Goal: Browse casually: Explore the website without a specific task or goal

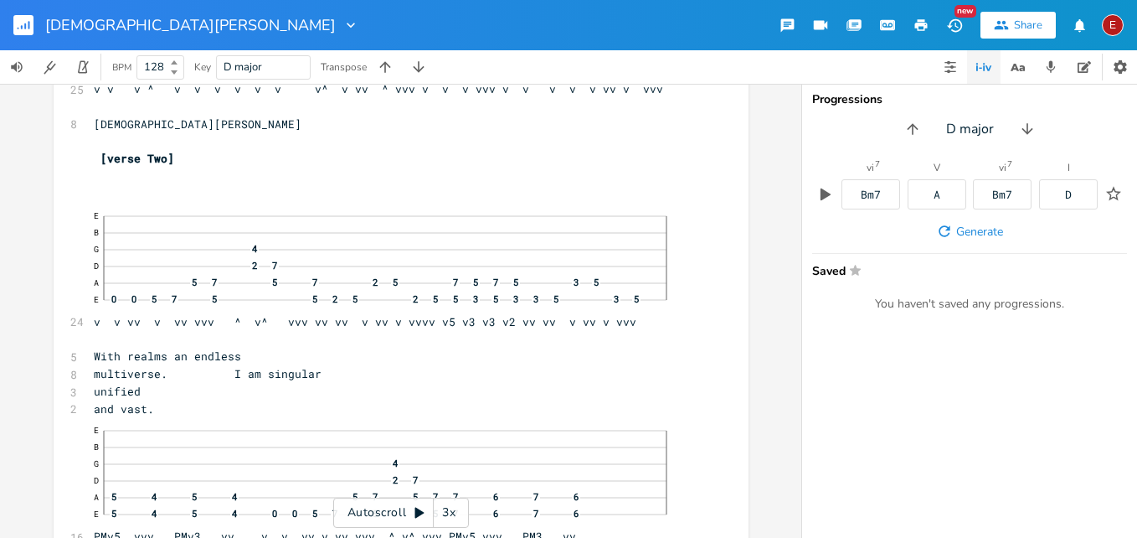
scroll to position [4263, 0]
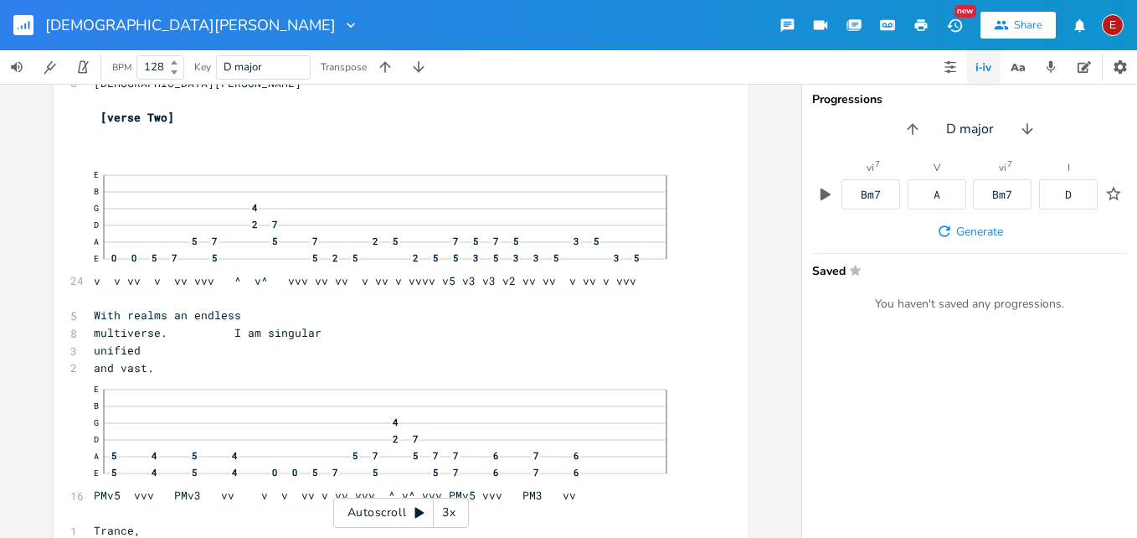
click at [421, 507] on icon at bounding box center [419, 512] width 13 height 13
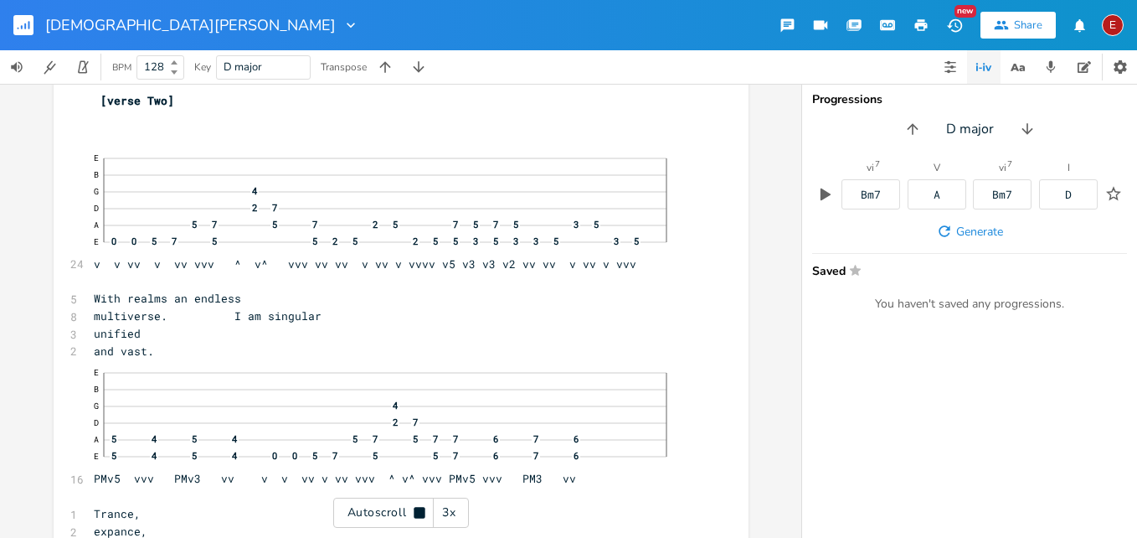
click at [421, 507] on icon at bounding box center [419, 512] width 11 height 11
click at [447, 512] on div "3x" at bounding box center [449, 512] width 30 height 30
click at [447, 512] on div "4x" at bounding box center [449, 512] width 30 height 30
click at [418, 513] on icon at bounding box center [419, 512] width 9 height 11
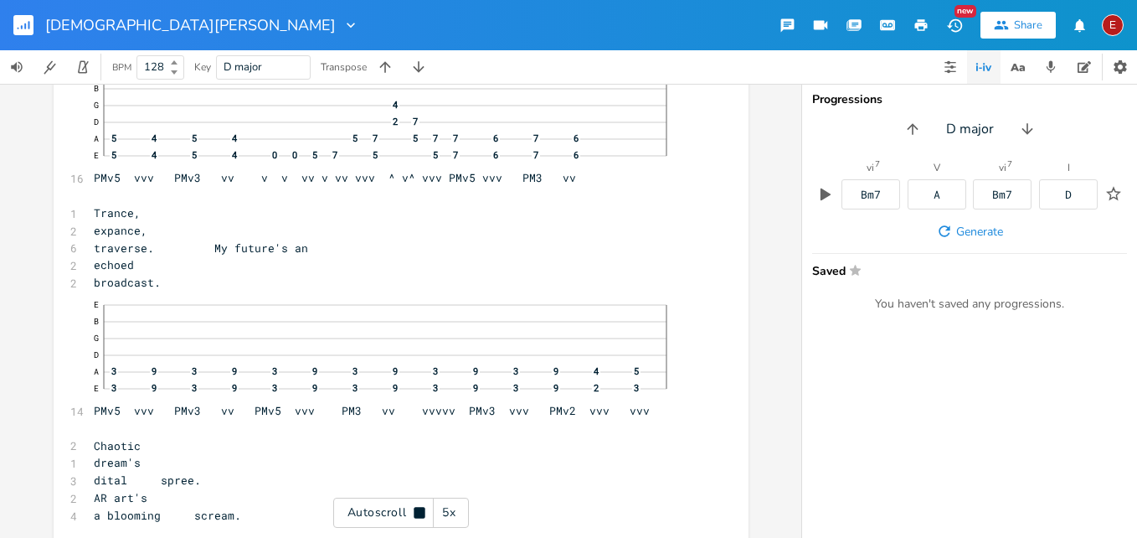
click at [418, 513] on icon at bounding box center [419, 512] width 11 height 11
click at [418, 513] on icon at bounding box center [419, 512] width 9 height 11
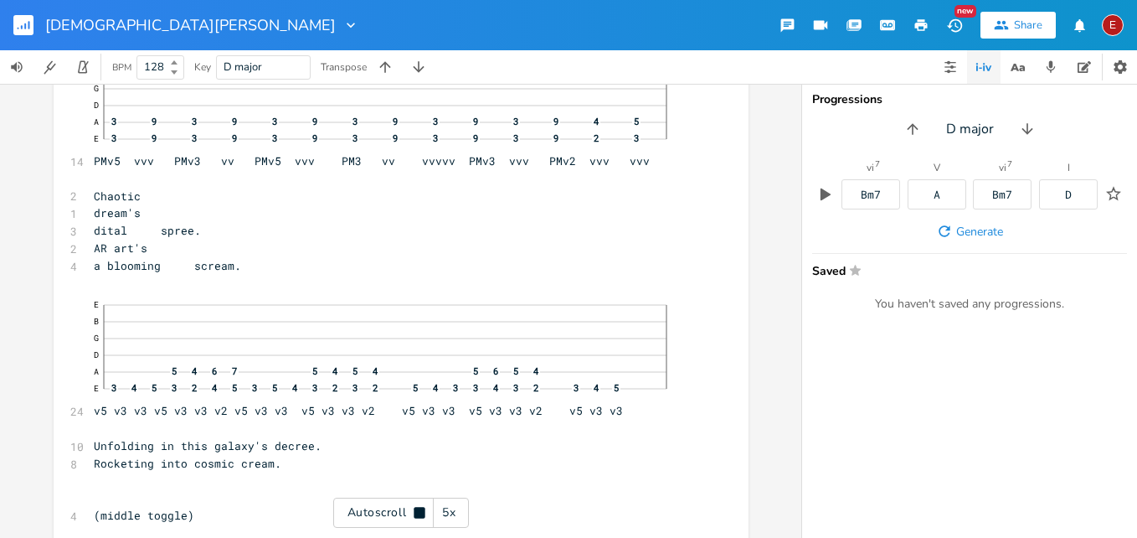
scroll to position [4833, 0]
click at [418, 513] on icon at bounding box center [419, 512] width 11 height 11
click at [418, 513] on icon at bounding box center [419, 512] width 9 height 11
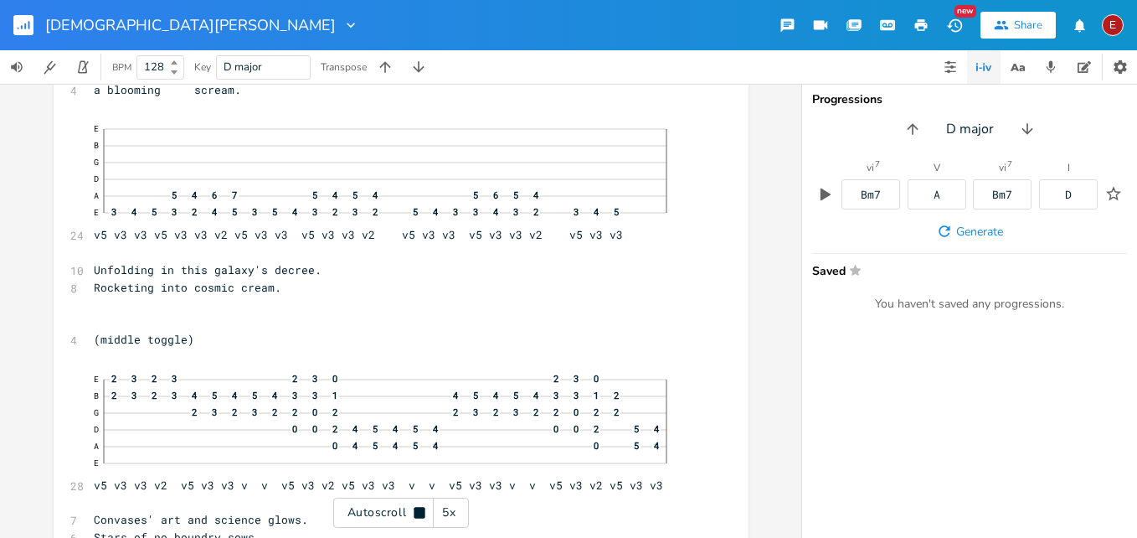
click at [418, 513] on icon at bounding box center [419, 512] width 11 height 11
click at [418, 513] on icon at bounding box center [419, 512] width 9 height 11
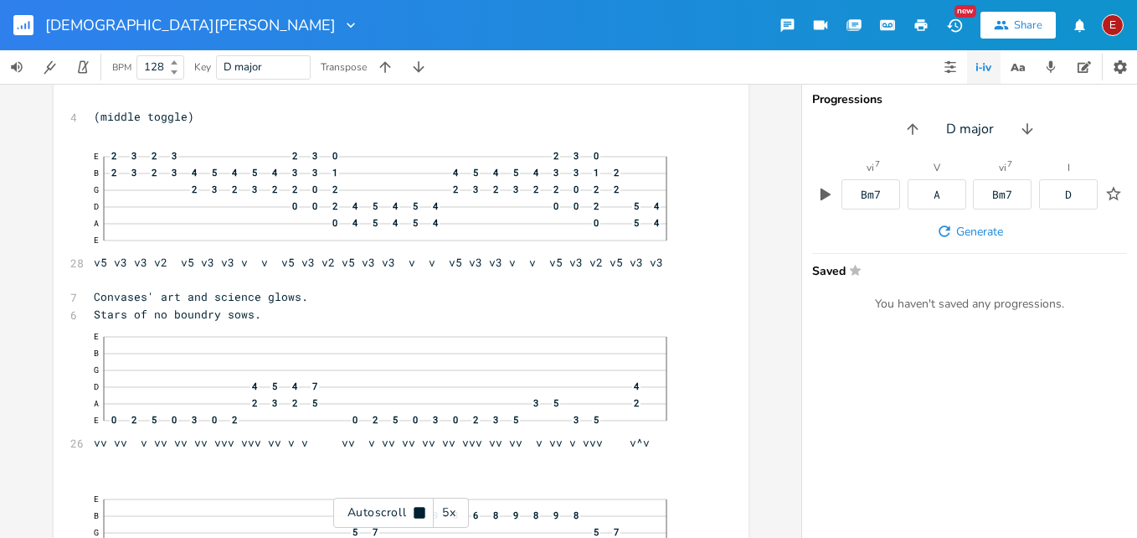
click at [418, 513] on icon at bounding box center [419, 512] width 11 height 11
click at [418, 513] on icon at bounding box center [419, 512] width 9 height 11
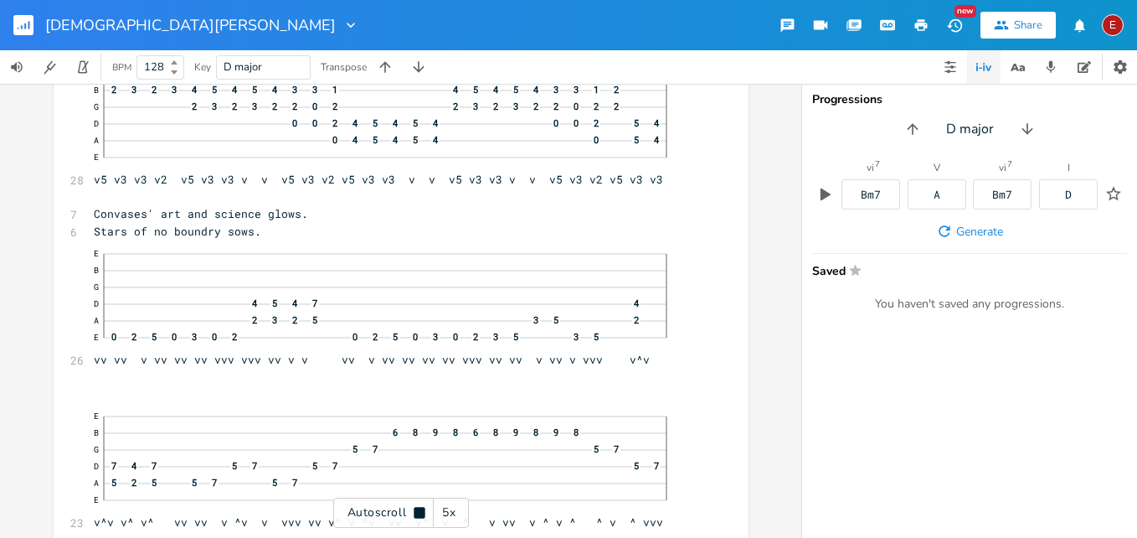
click at [416, 513] on icon at bounding box center [419, 512] width 11 height 11
click at [416, 513] on icon at bounding box center [419, 512] width 9 height 11
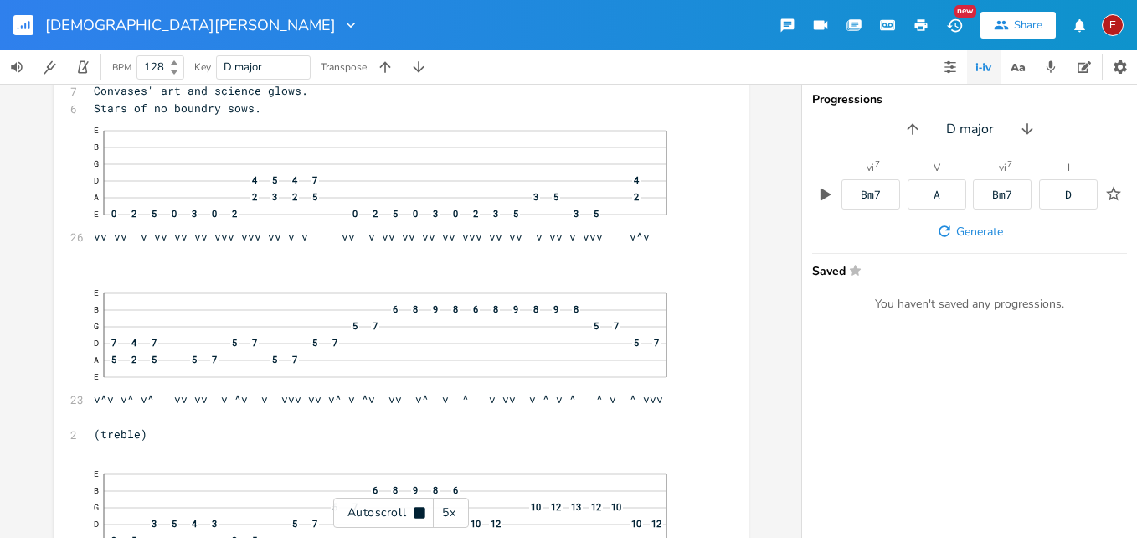
scroll to position [5438, 0]
click at [416, 513] on icon at bounding box center [419, 512] width 11 height 11
click at [416, 513] on icon at bounding box center [419, 512] width 9 height 11
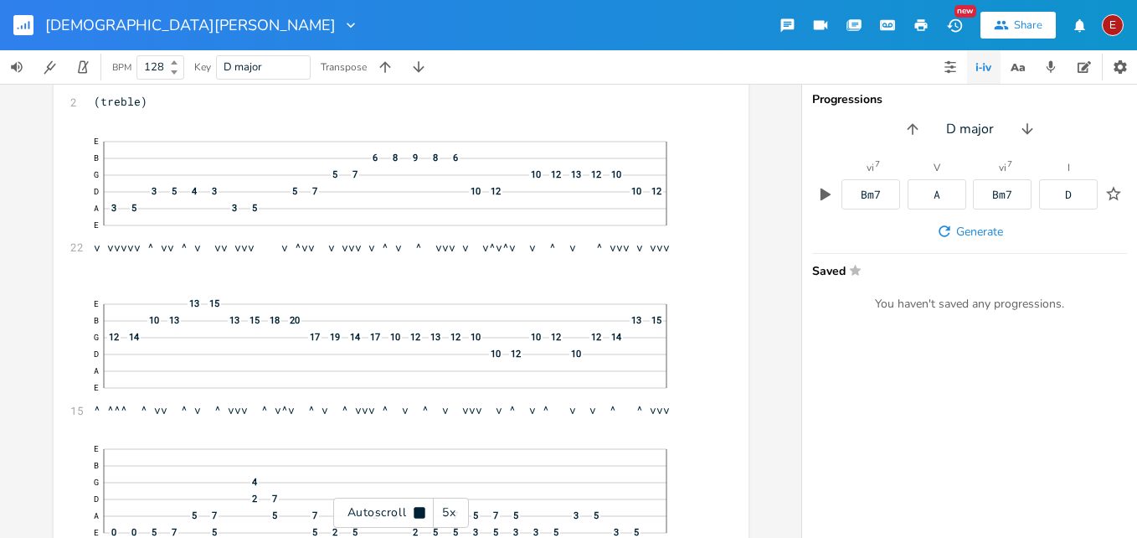
scroll to position [5770, 0]
click at [416, 513] on icon at bounding box center [419, 512] width 11 height 11
click at [416, 513] on icon at bounding box center [419, 512] width 9 height 11
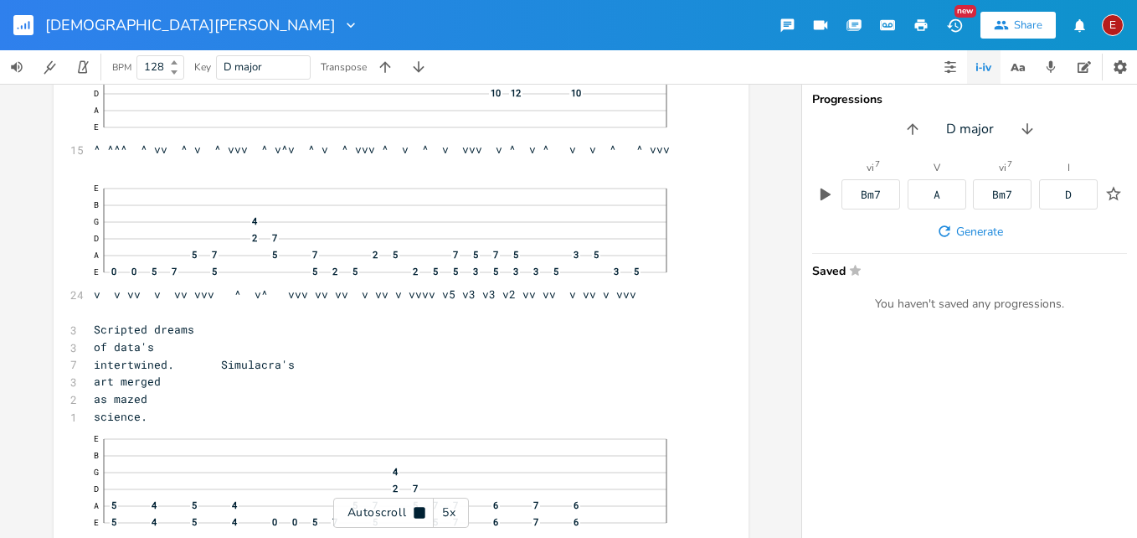
click at [416, 513] on icon at bounding box center [419, 512] width 11 height 11
click at [416, 513] on icon at bounding box center [419, 512] width 9 height 11
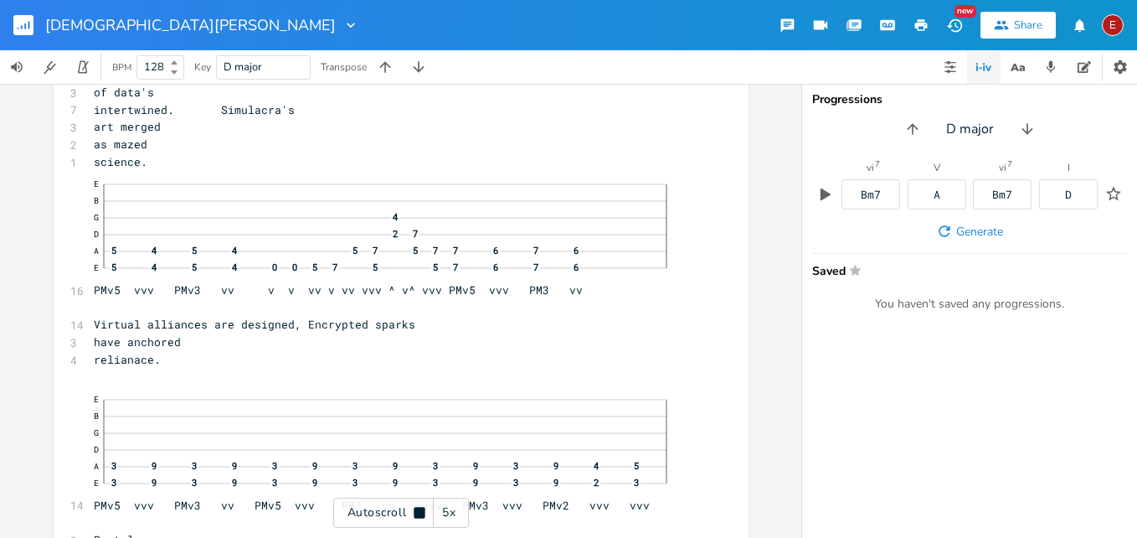
click at [416, 513] on icon at bounding box center [419, 512] width 11 height 11
click at [416, 513] on icon at bounding box center [419, 512] width 9 height 11
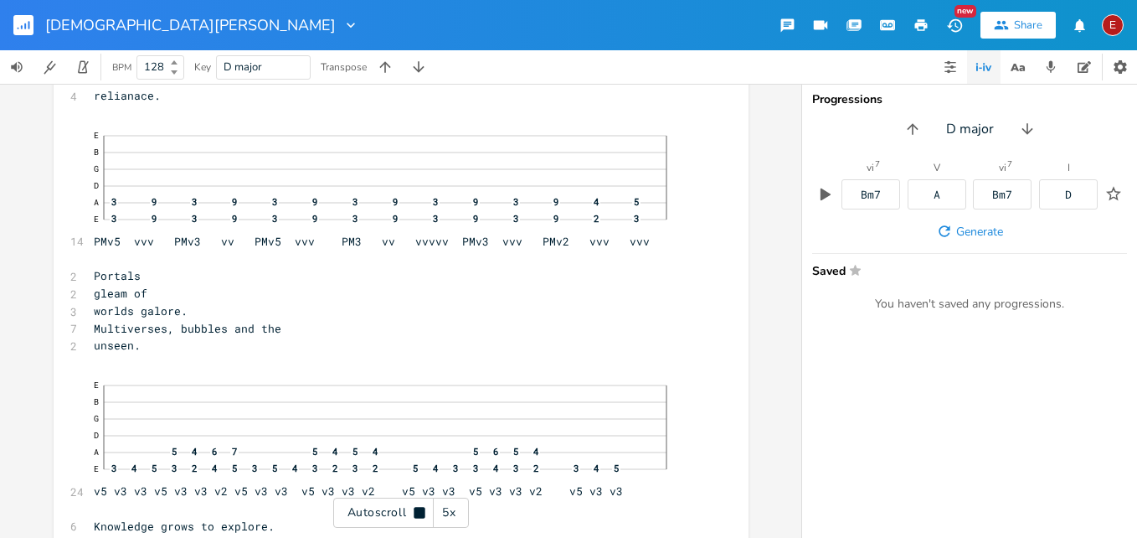
click at [416, 513] on icon at bounding box center [419, 512] width 11 height 11
click at [416, 513] on icon at bounding box center [419, 512] width 9 height 11
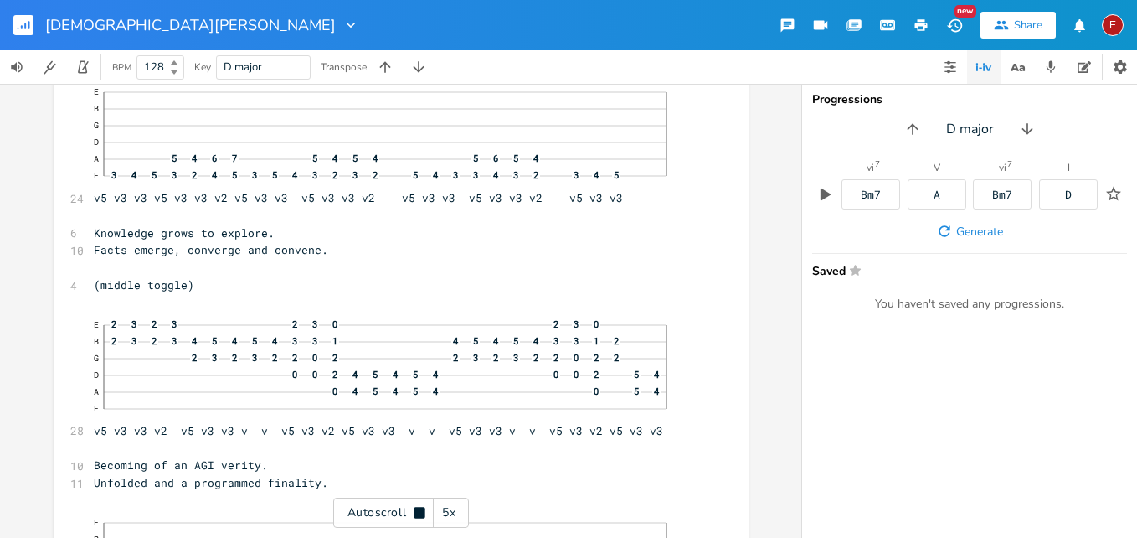
scroll to position [6845, 0]
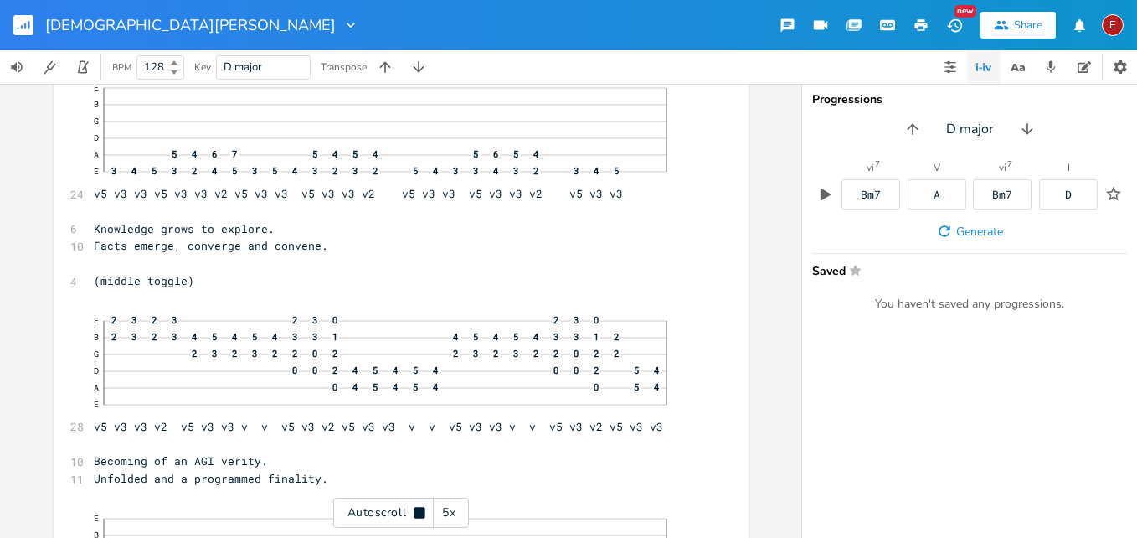
click at [416, 513] on icon at bounding box center [419, 512] width 11 height 11
click at [416, 513] on icon at bounding box center [419, 512] width 9 height 11
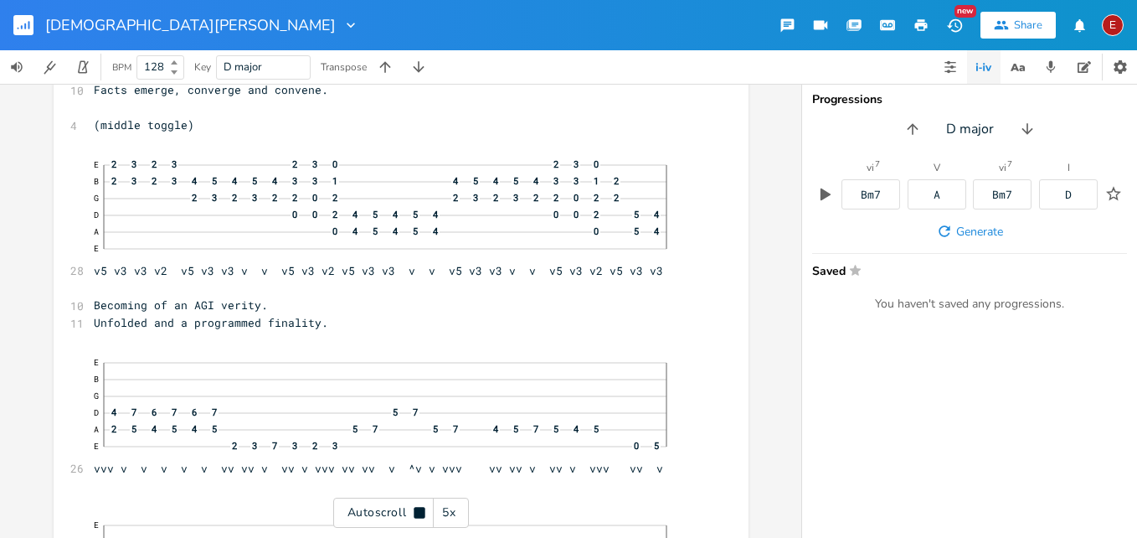
scroll to position [7004, 0]
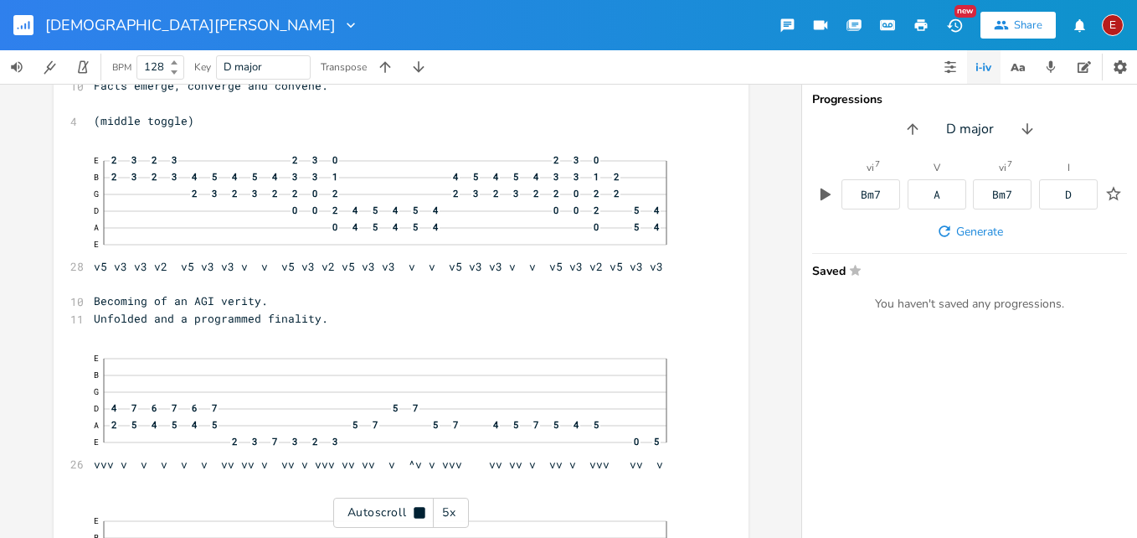
click at [416, 513] on icon at bounding box center [419, 512] width 11 height 11
click at [416, 513] on icon at bounding box center [419, 512] width 9 height 11
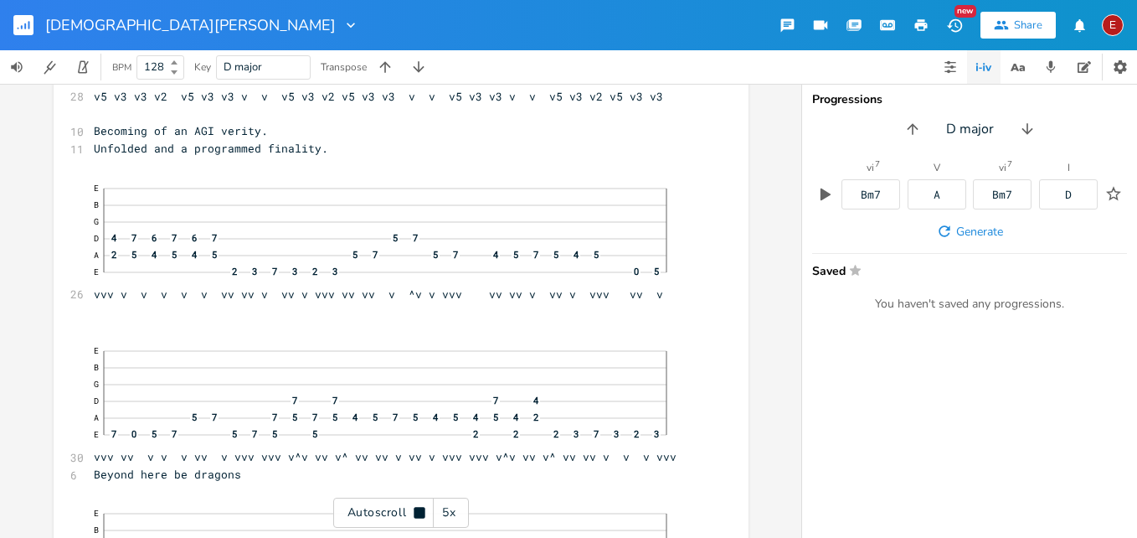
click at [416, 513] on icon at bounding box center [419, 512] width 11 height 11
click at [416, 513] on icon at bounding box center [419, 512] width 9 height 11
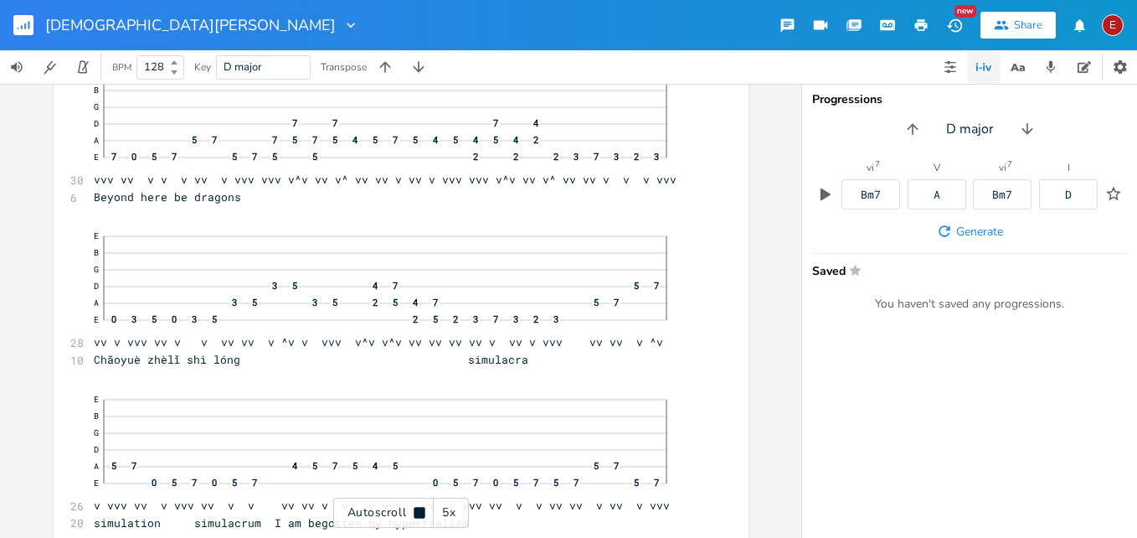
click at [416, 513] on icon at bounding box center [419, 512] width 11 height 11
click at [416, 513] on icon at bounding box center [419, 512] width 9 height 11
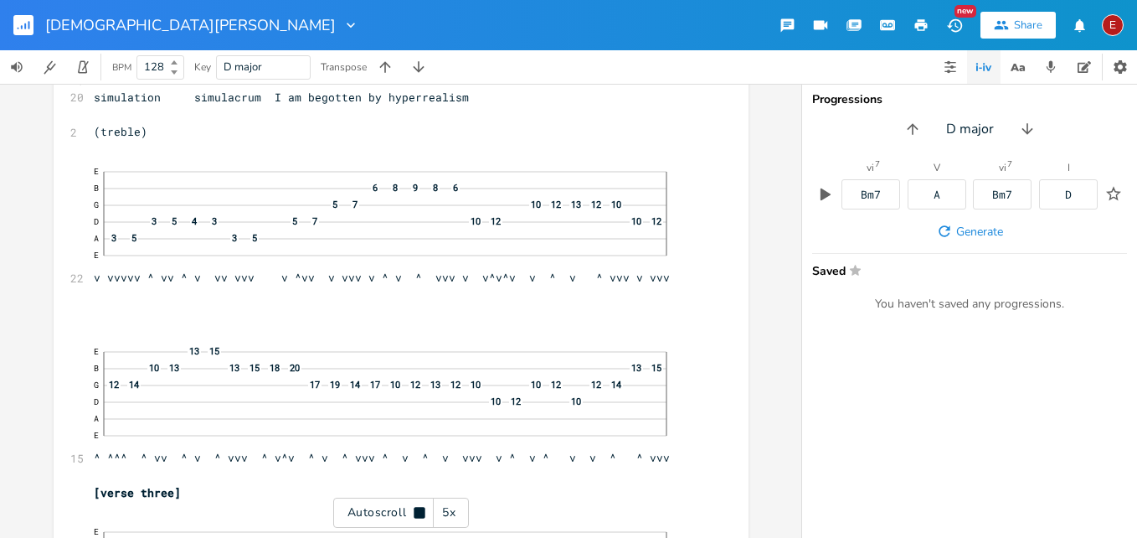
click at [416, 513] on icon at bounding box center [419, 512] width 11 height 11
click at [416, 513] on icon at bounding box center [419, 512] width 9 height 11
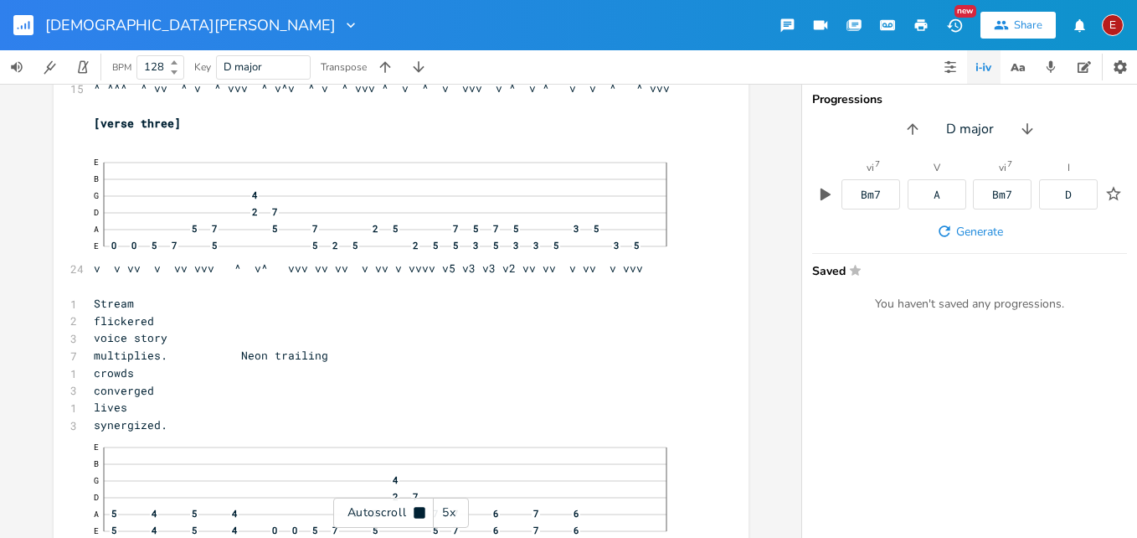
click at [416, 513] on icon at bounding box center [419, 512] width 11 height 11
click at [416, 513] on icon at bounding box center [419, 512] width 9 height 11
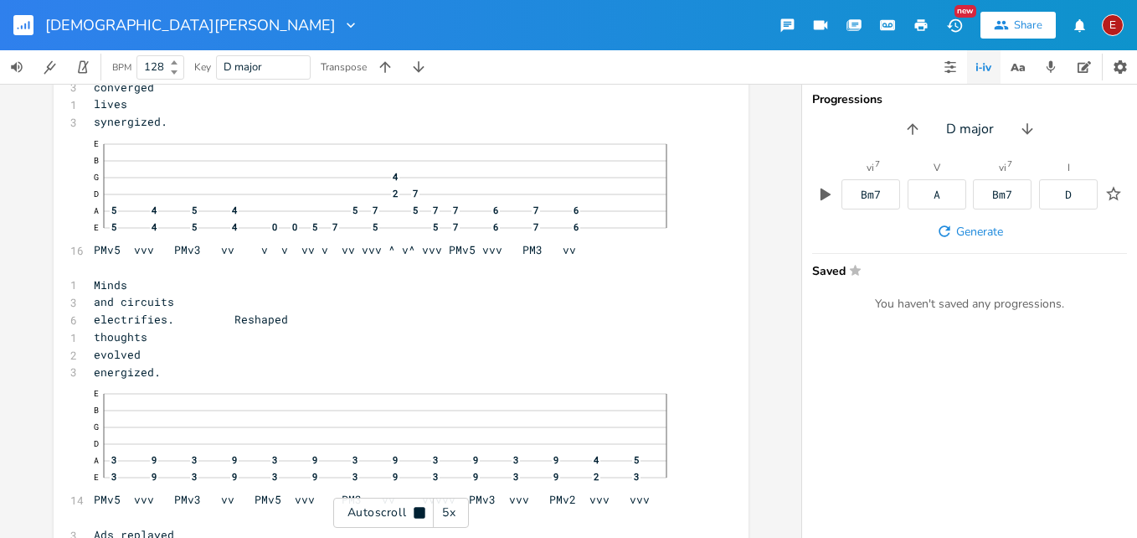
click at [416, 513] on icon at bounding box center [419, 512] width 11 height 11
click at [416, 513] on icon at bounding box center [419, 512] width 9 height 11
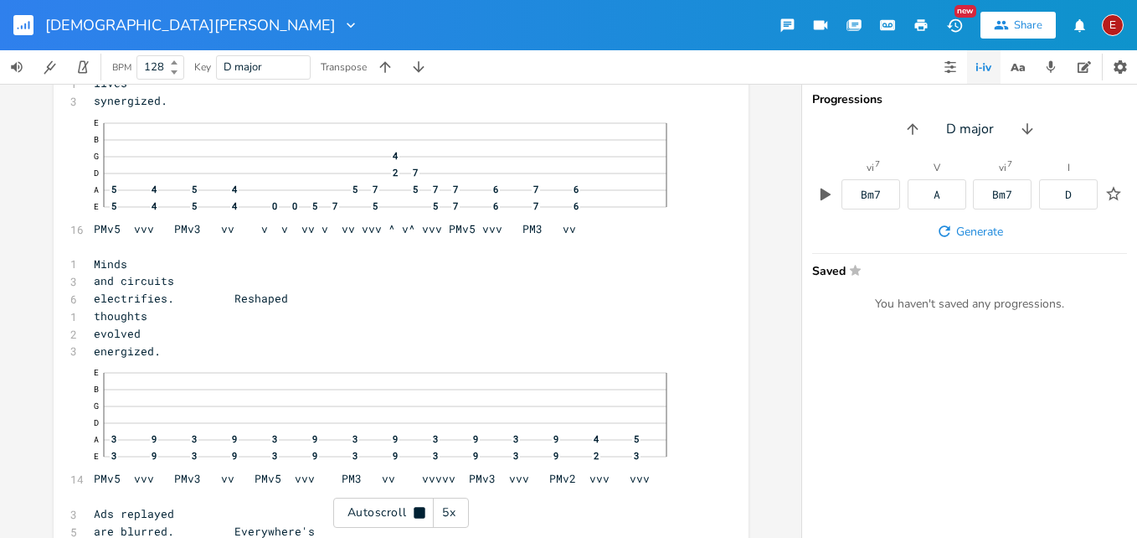
click at [416, 513] on icon at bounding box center [419, 512] width 11 height 11
click at [416, 513] on icon at bounding box center [419, 512] width 9 height 11
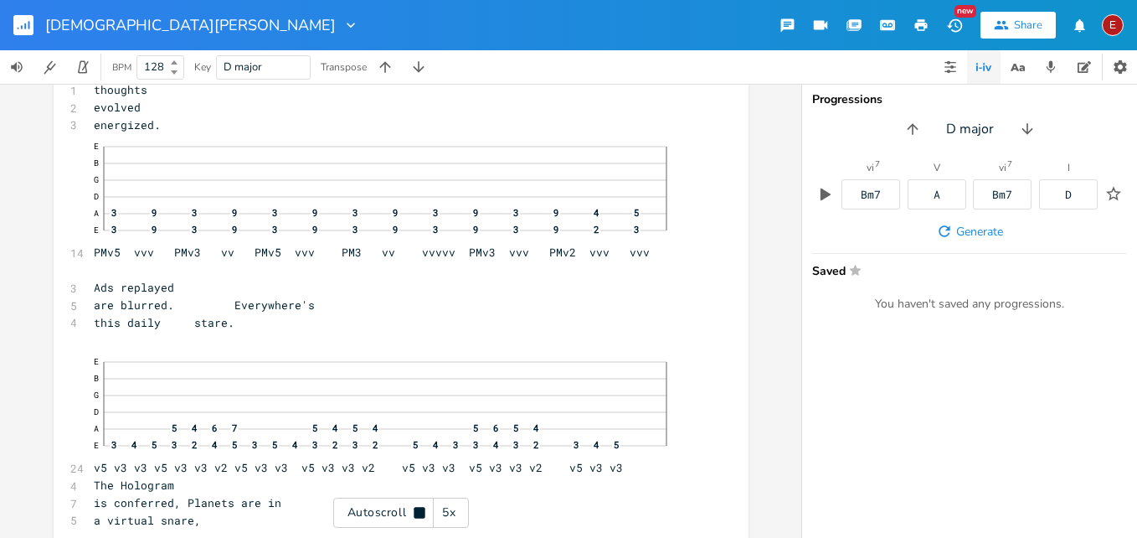
click at [416, 513] on icon at bounding box center [419, 512] width 11 height 11
click at [416, 513] on icon at bounding box center [419, 512] width 9 height 11
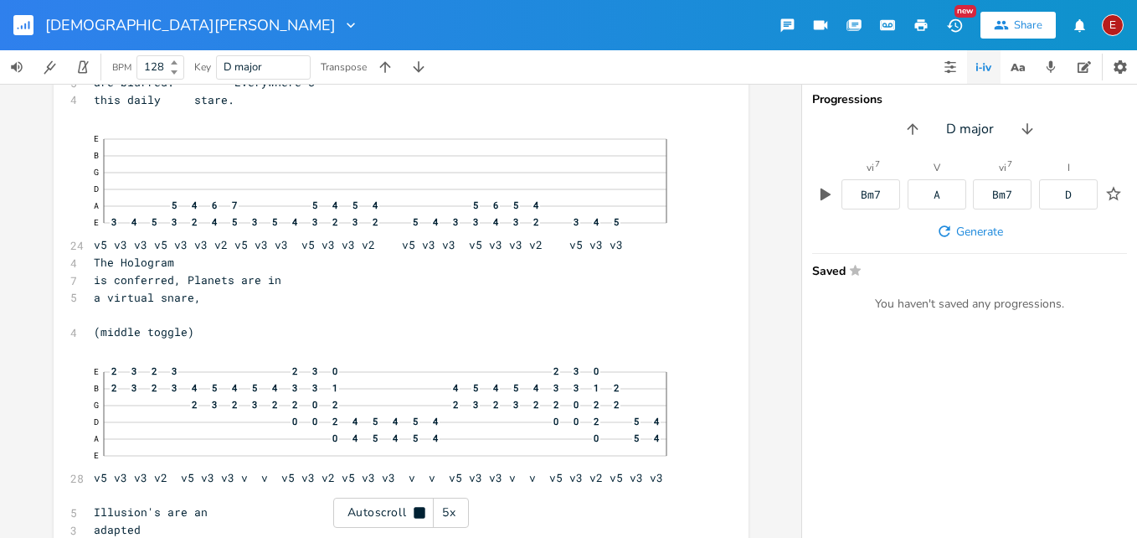
click at [416, 513] on icon at bounding box center [419, 512] width 11 height 11
click at [416, 513] on icon at bounding box center [419, 512] width 9 height 11
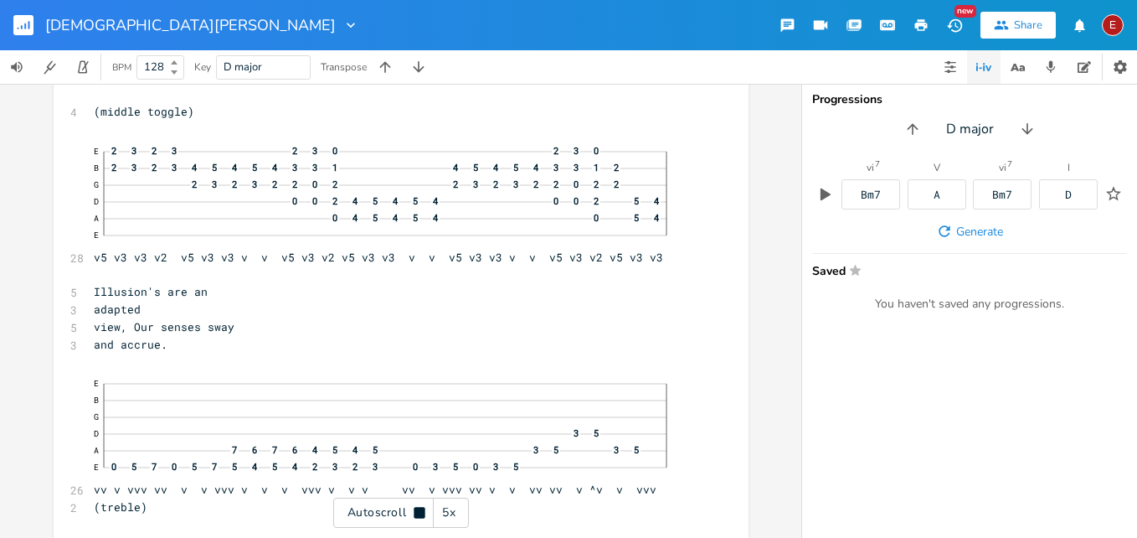
click at [416, 513] on icon at bounding box center [419, 512] width 11 height 11
click at [416, 513] on icon at bounding box center [419, 512] width 9 height 11
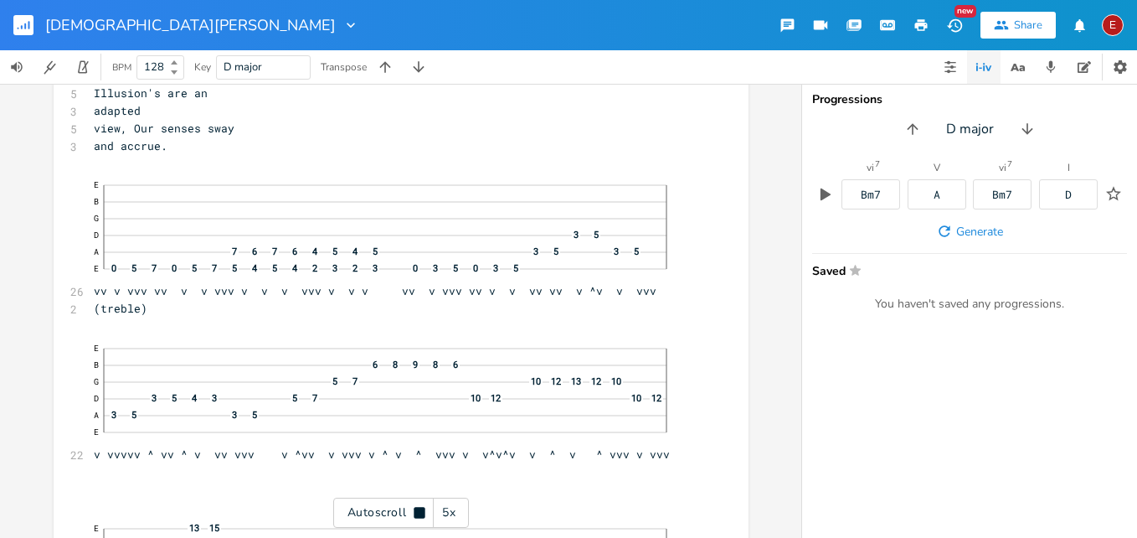
scroll to position [9440, 0]
click at [416, 513] on icon at bounding box center [419, 512] width 11 height 11
click at [416, 513] on icon at bounding box center [419, 512] width 9 height 11
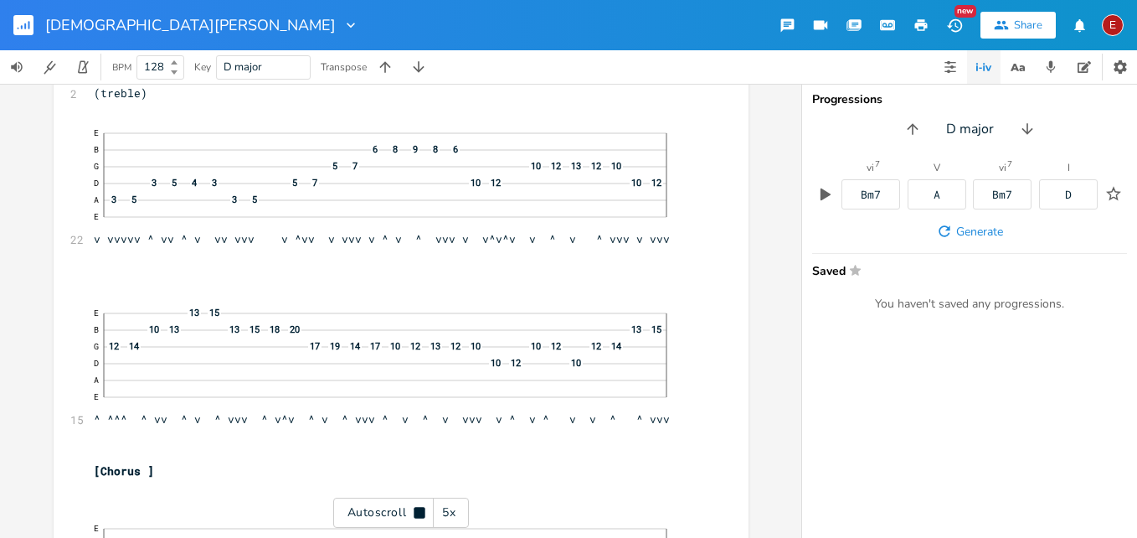
scroll to position [9656, 0]
click at [416, 513] on icon at bounding box center [419, 512] width 11 height 11
click at [416, 513] on icon at bounding box center [419, 512] width 9 height 11
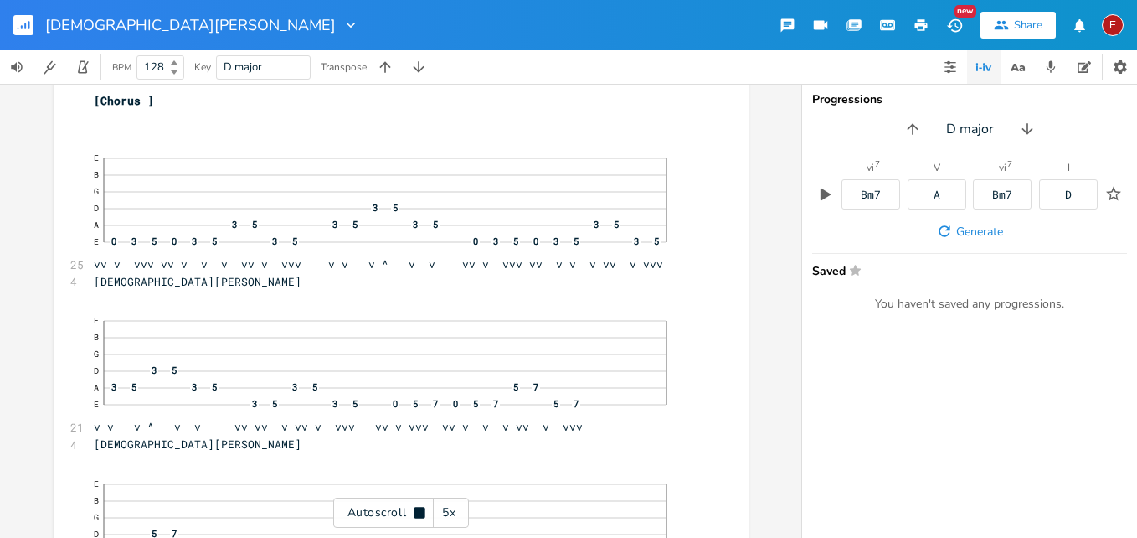
click at [416, 513] on icon at bounding box center [419, 512] width 11 height 11
click at [416, 513] on icon at bounding box center [419, 512] width 9 height 11
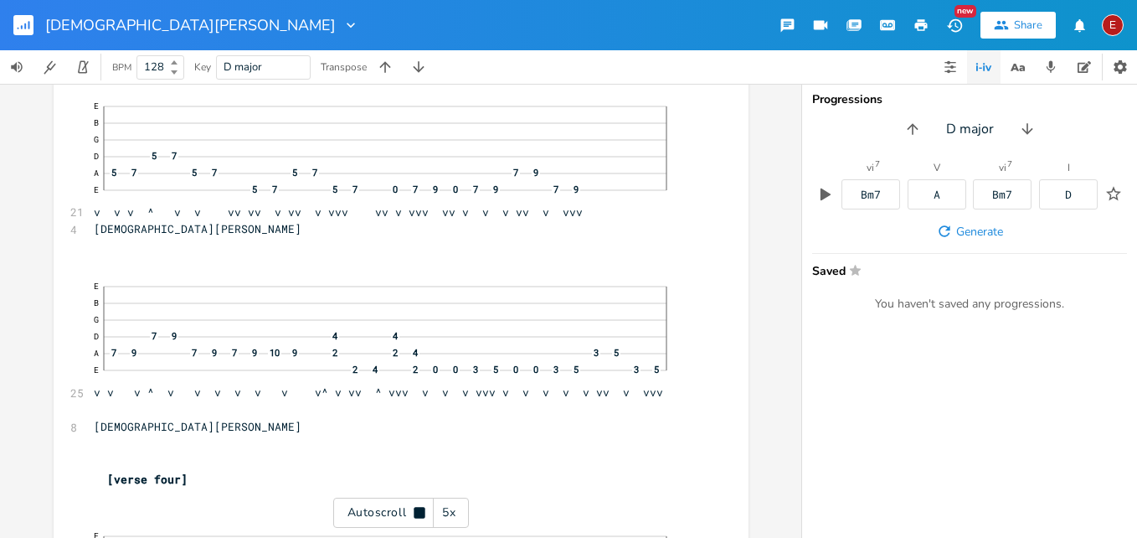
click at [416, 513] on icon at bounding box center [419, 512] width 11 height 11
click at [416, 513] on icon at bounding box center [419, 512] width 9 height 11
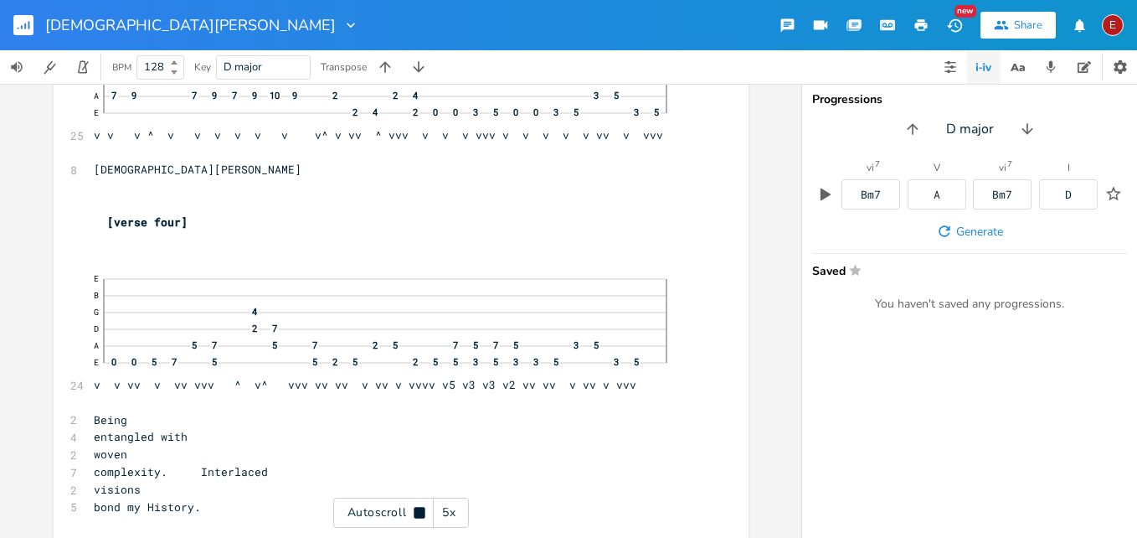
click at [416, 513] on icon at bounding box center [419, 512] width 11 height 11
